Goal: Information Seeking & Learning: Learn about a topic

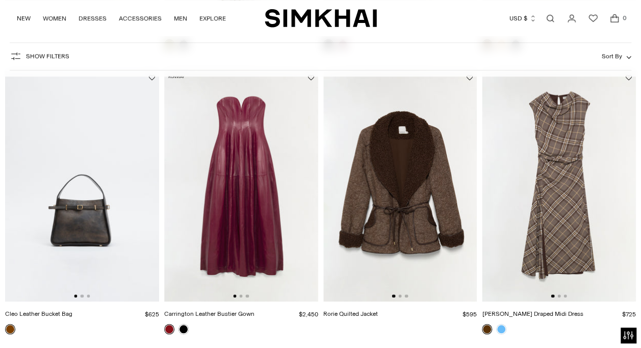
scroll to position [652, 0]
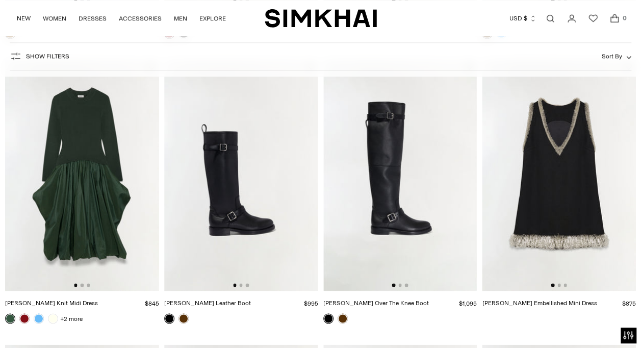
click at [397, 287] on img at bounding box center [401, 175] width 154 height 231
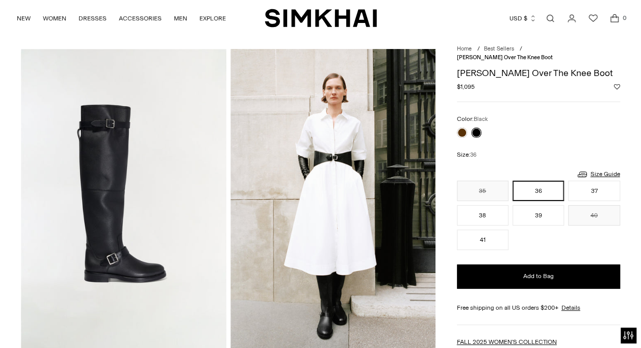
scroll to position [20, 0]
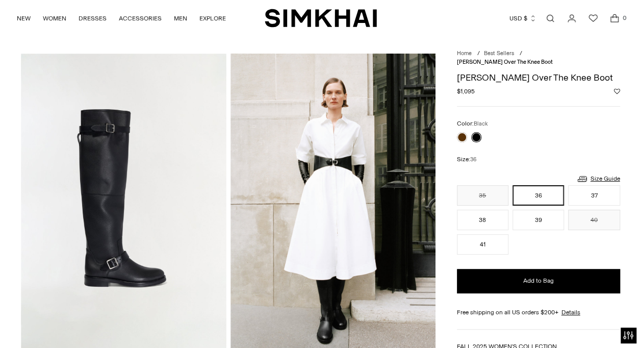
click at [456, 136] on div at bounding box center [469, 137] width 29 height 14
click at [459, 138] on link at bounding box center [462, 137] width 10 height 10
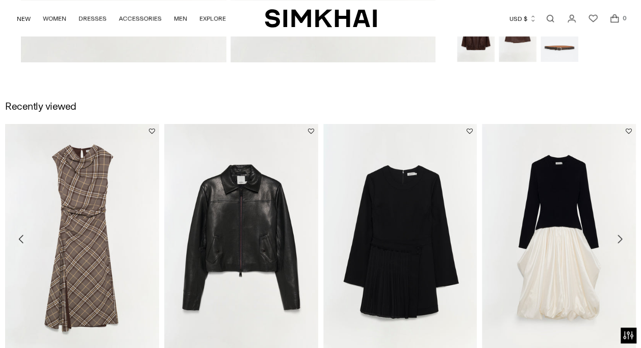
scroll to position [967, 0]
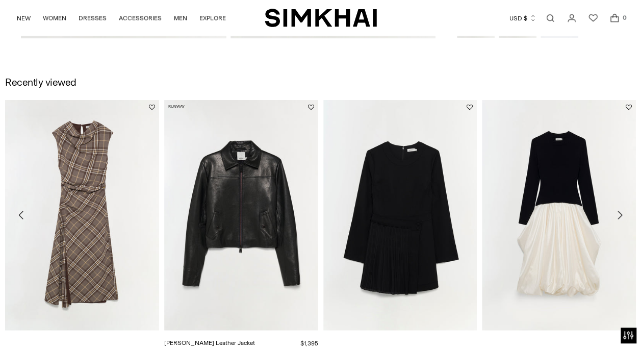
click at [168, 339] on link "[PERSON_NAME] Leather Jacket" at bounding box center [209, 342] width 91 height 7
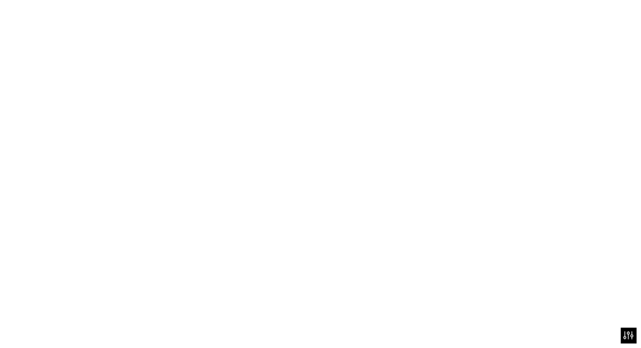
scroll to position [981, 0]
